Goal: Find specific page/section: Find specific page/section

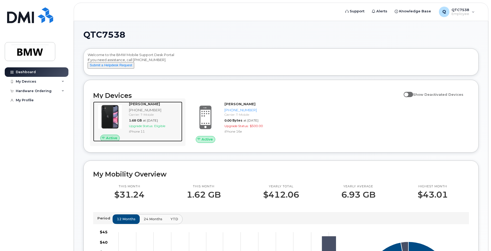
click at [150, 117] on div "Carrier: T-Mobile" at bounding box center [154, 114] width 51 height 4
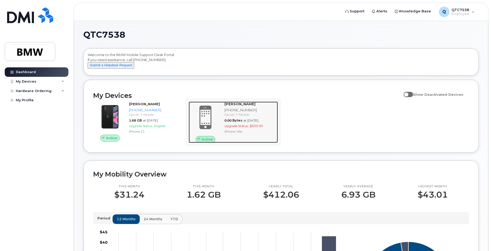
drag, startPoint x: 235, startPoint y: 109, endPoint x: 228, endPoint y: 110, distance: 6.4
click at [228, 106] on strong "Michael Walker" at bounding box center [239, 104] width 31 height 4
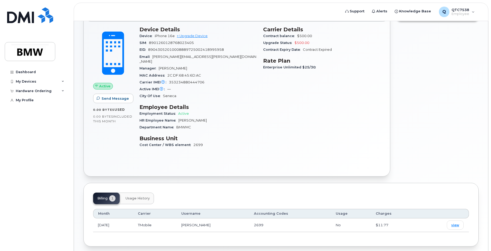
scroll to position [56, 0]
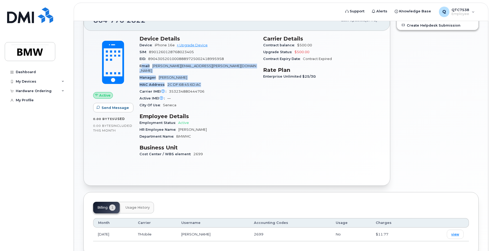
drag, startPoint x: 141, startPoint y: 67, endPoint x: 233, endPoint y: 76, distance: 92.5
click at [233, 76] on section "Device Details Device iPhone 16e + Upgrade Device SIM 8901260128768023405 EID 8…" at bounding box center [197, 71] width 117 height 73
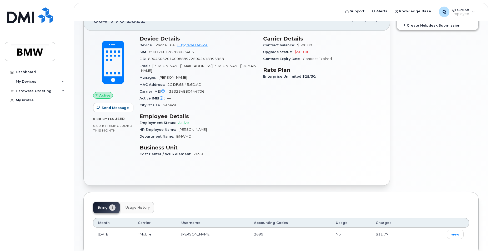
click at [245, 107] on div "Device Details Device iPhone 16e + Upgrade Device SIM 8901260128768023405 EID 8…" at bounding box center [198, 98] width 124 height 132
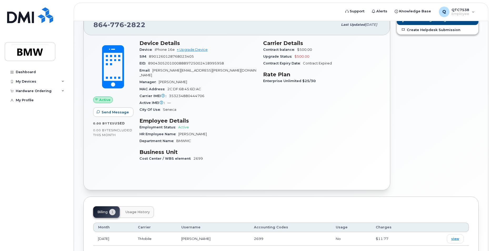
scroll to position [0, 0]
